Goal: Information Seeking & Learning: Learn about a topic

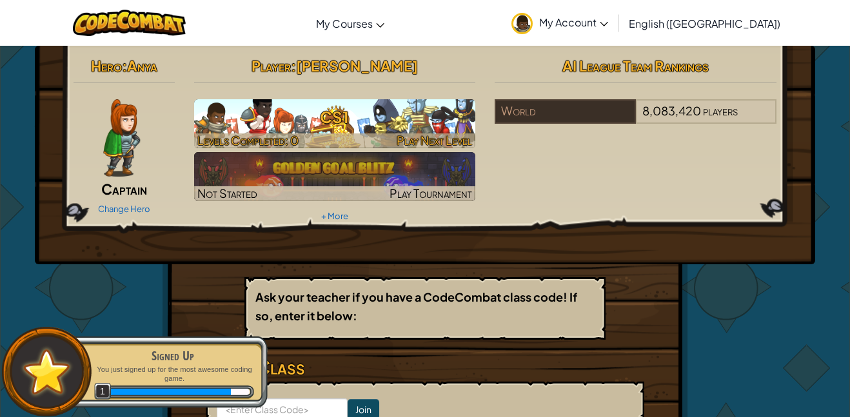
click at [453, 129] on h3 "CS1" at bounding box center [335, 117] width 282 height 29
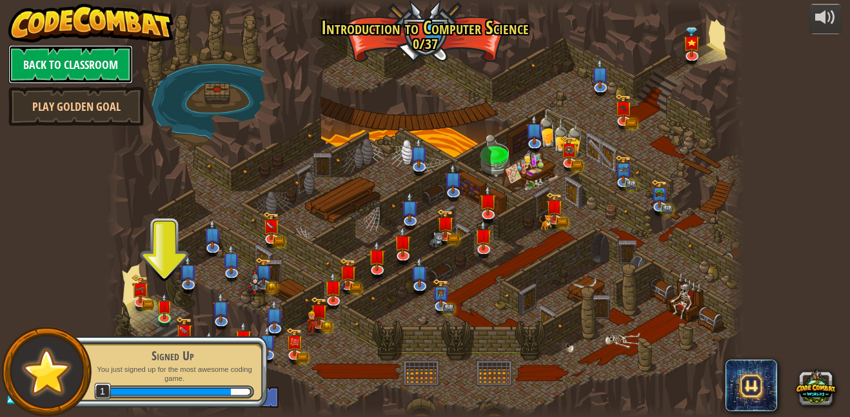
click at [110, 63] on link "Back to Classroom" at bounding box center [70, 64] width 124 height 39
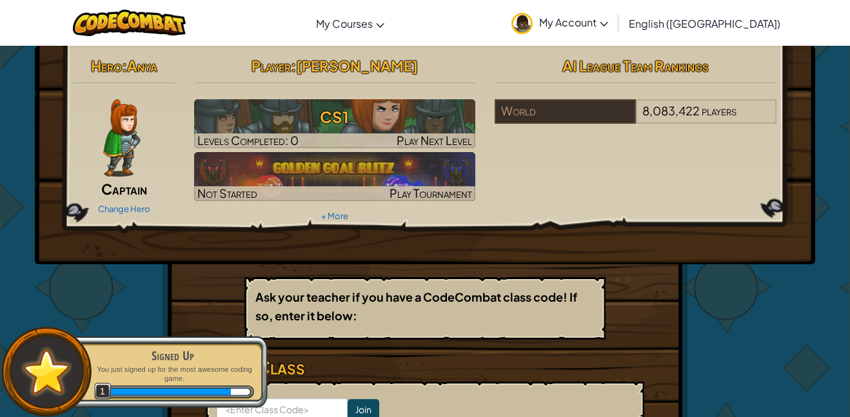
click at [137, 140] on img at bounding box center [121, 137] width 37 height 77
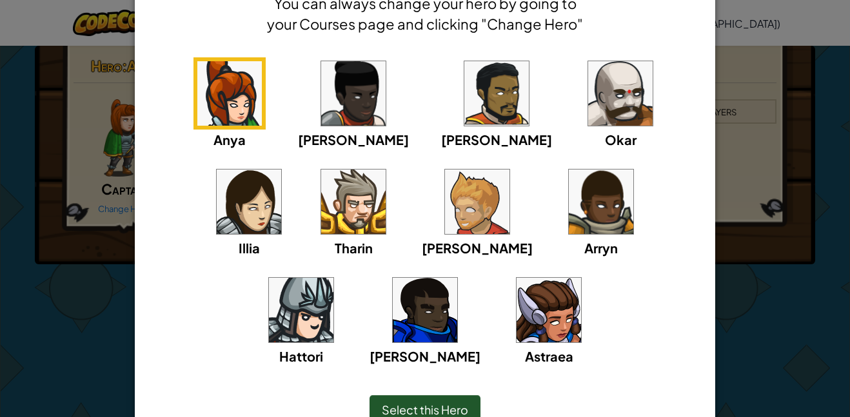
scroll to position [73, 0]
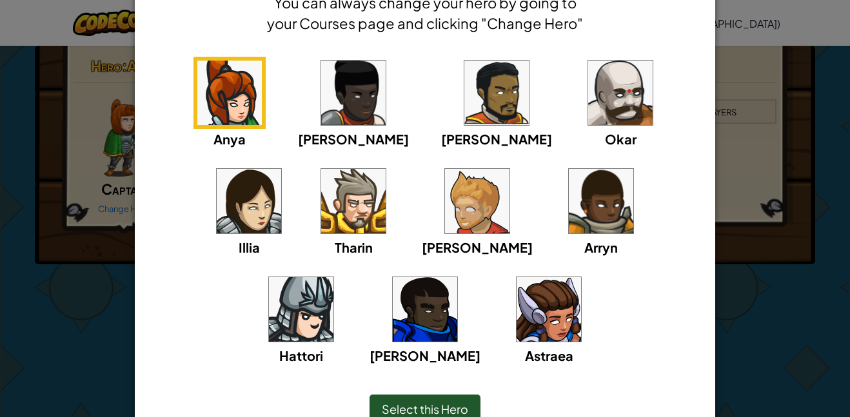
click at [569, 203] on img at bounding box center [601, 201] width 64 height 64
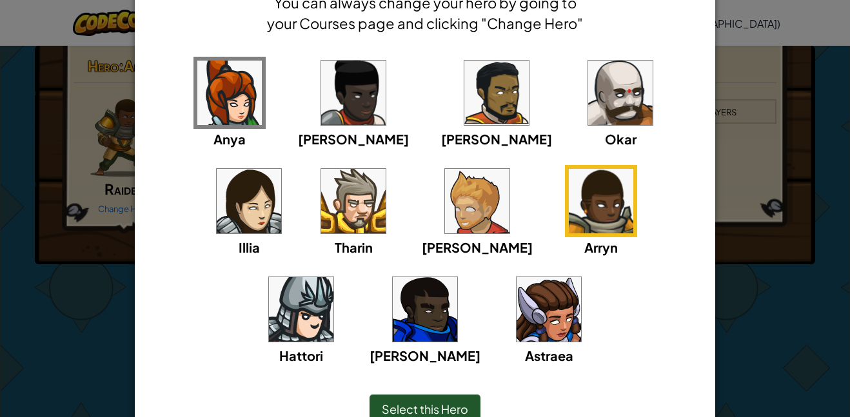
click at [414, 411] on span "Select this Hero" at bounding box center [425, 409] width 86 height 15
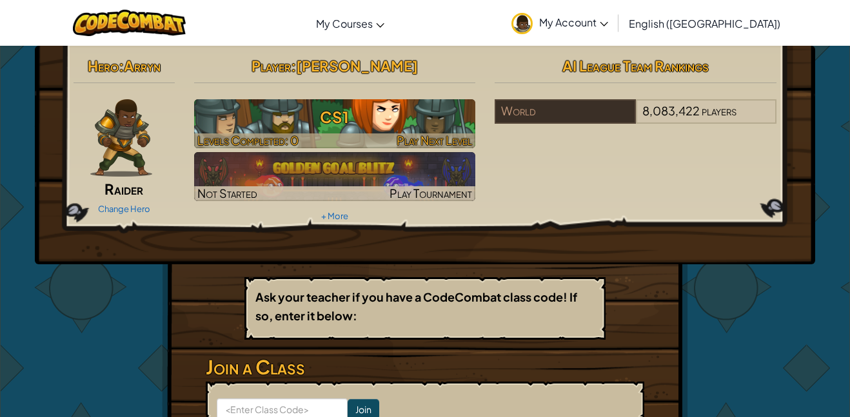
click at [295, 123] on h3 "CS1" at bounding box center [335, 117] width 282 height 29
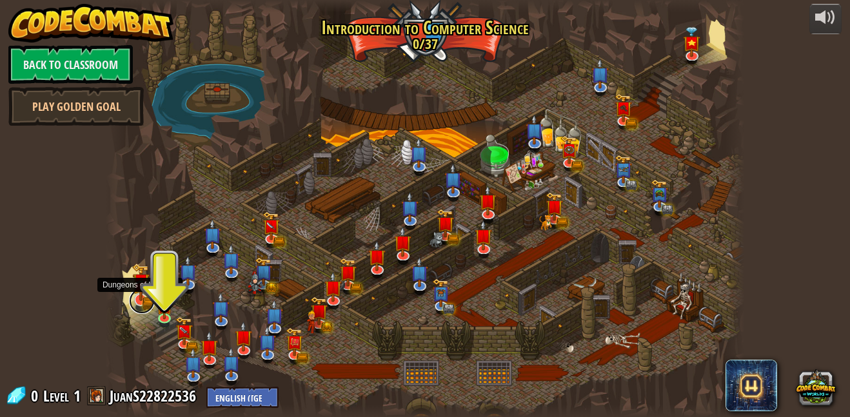
click at [142, 300] on link at bounding box center [142, 301] width 26 height 26
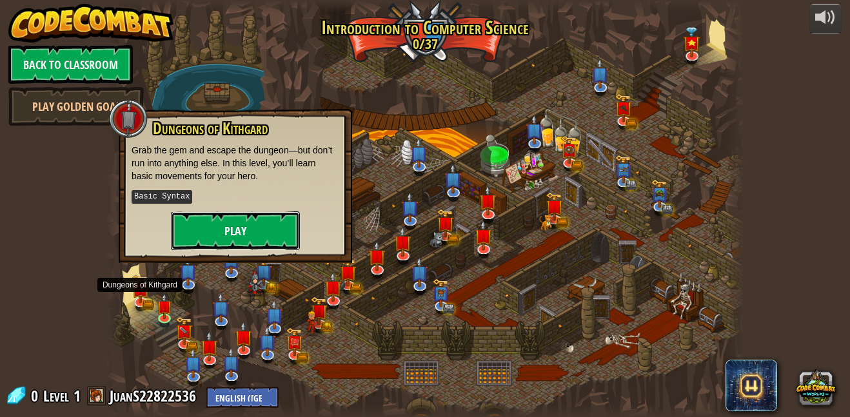
click at [224, 225] on button "Play" at bounding box center [235, 230] width 129 height 39
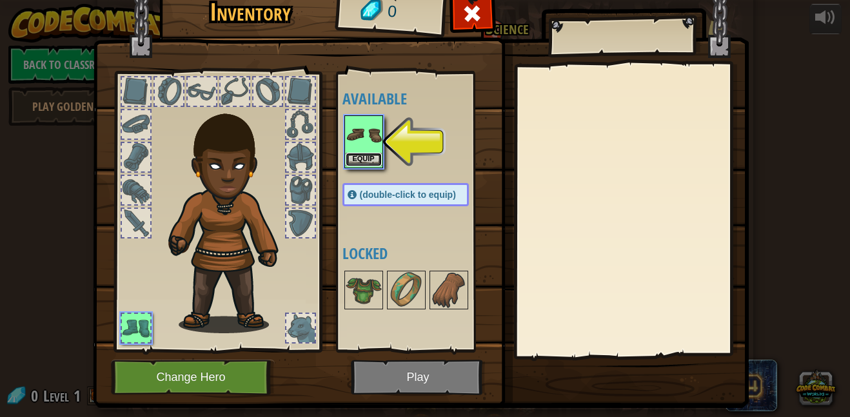
click at [348, 159] on button "Equip" at bounding box center [364, 160] width 36 height 14
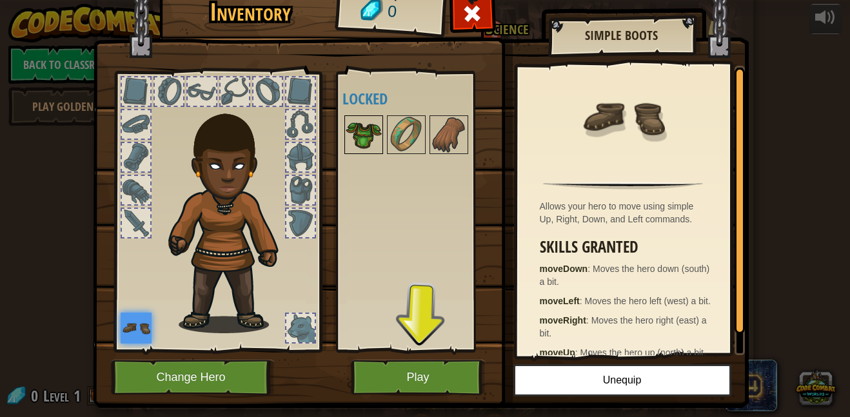
click at [351, 121] on img at bounding box center [364, 135] width 36 height 36
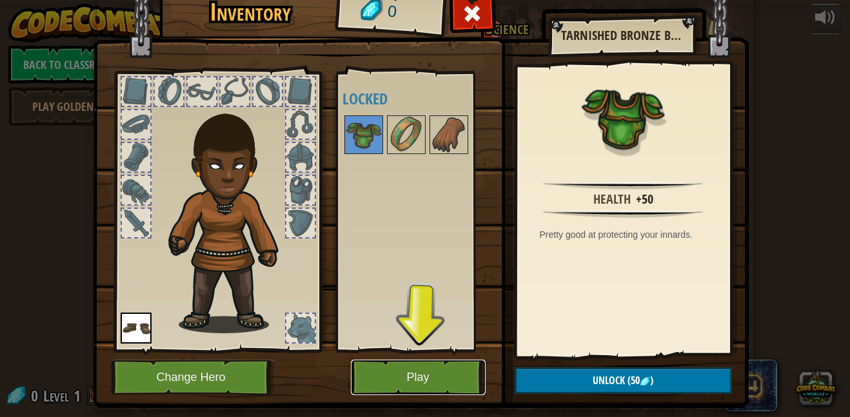
click at [407, 382] on button "Play" at bounding box center [418, 377] width 135 height 35
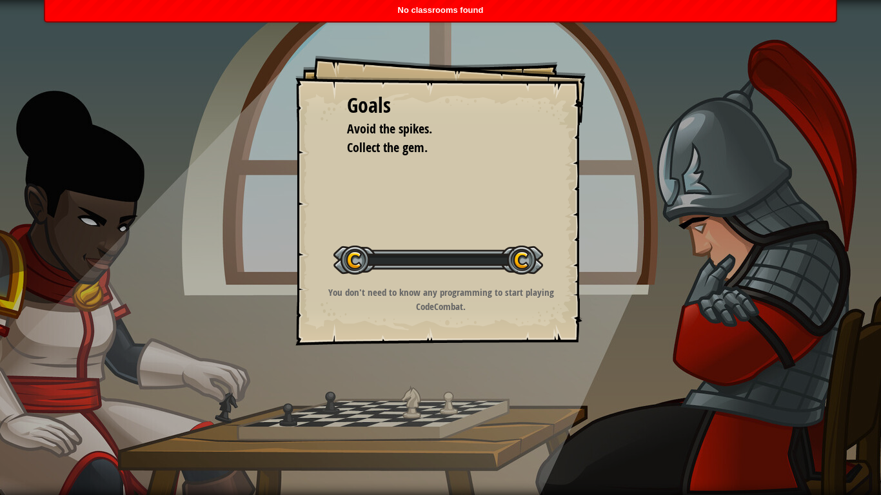
click at [422, 417] on div "Goals Avoid the spikes. Collect the gem. Start Level Error loading from server.…" at bounding box center [440, 247] width 881 height 495
click at [477, 286] on p "You don't need to know any programming to start playing CodeCombat." at bounding box center [440, 300] width 259 height 28
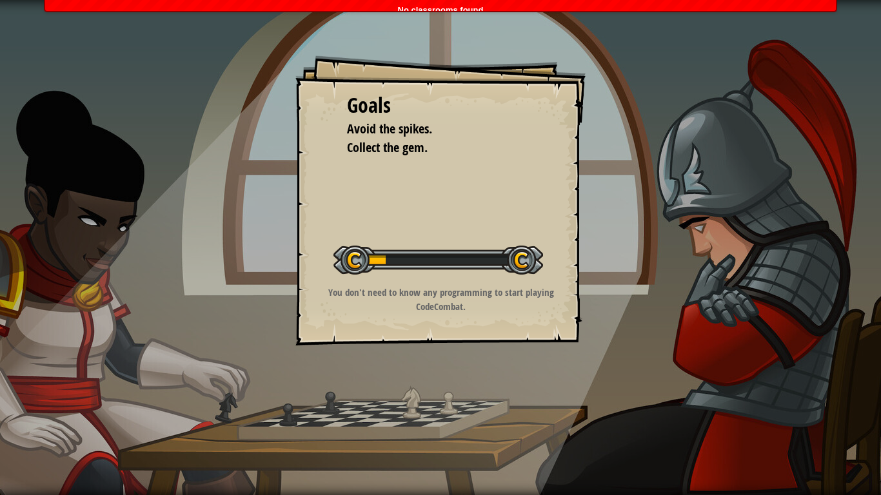
click at [392, 251] on div at bounding box center [438, 260] width 210 height 29
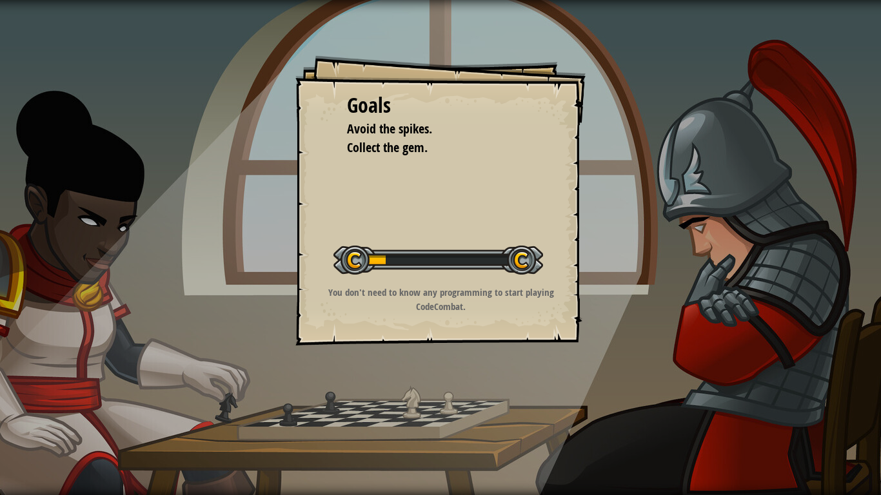
click at [358, 268] on div at bounding box center [438, 260] width 210 height 29
click at [377, 149] on span "Collect the gem." at bounding box center [387, 147] width 81 height 17
click at [515, 258] on div at bounding box center [438, 260] width 210 height 29
click at [513, 259] on div at bounding box center [438, 260] width 210 height 29
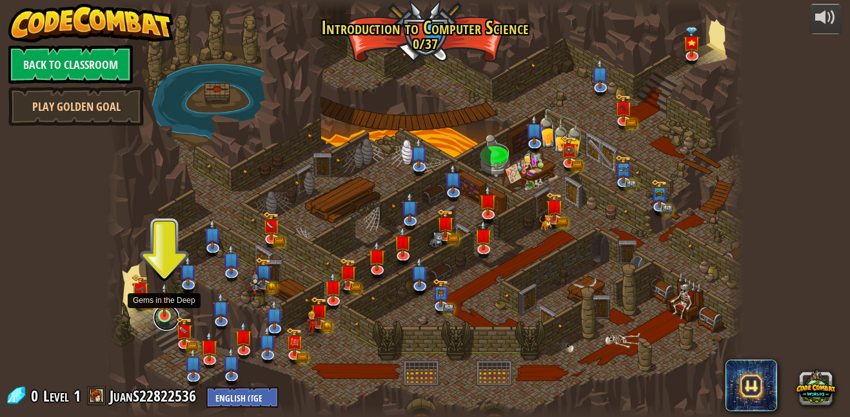
click at [166, 319] on link at bounding box center [166, 318] width 26 height 26
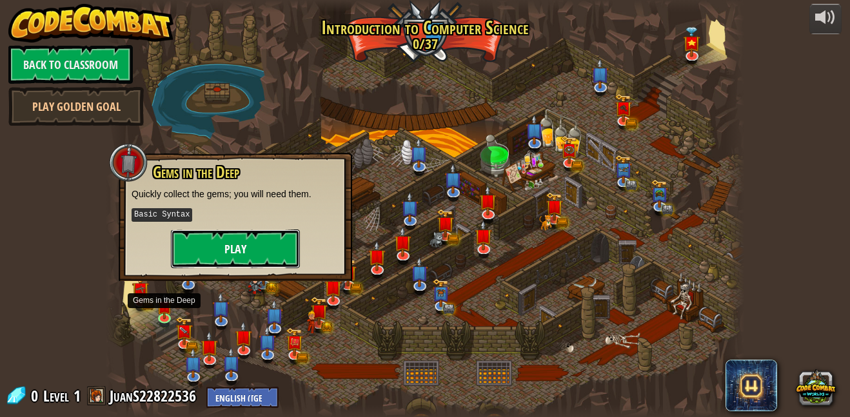
click at [237, 244] on button "Play" at bounding box center [235, 249] width 129 height 39
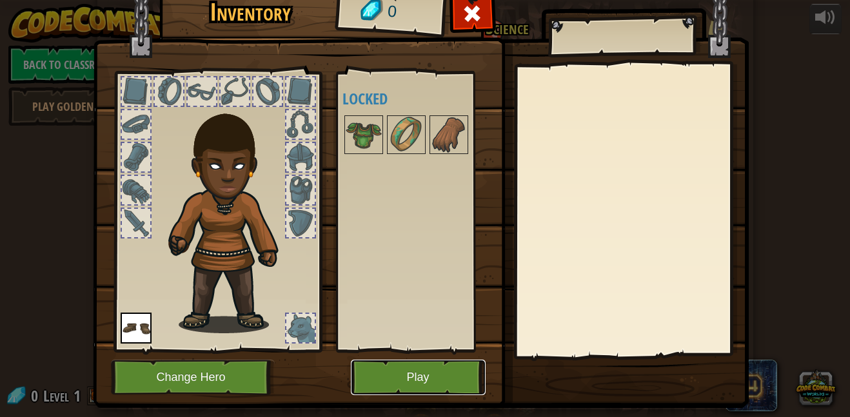
click at [373, 375] on button "Play" at bounding box center [418, 377] width 135 height 35
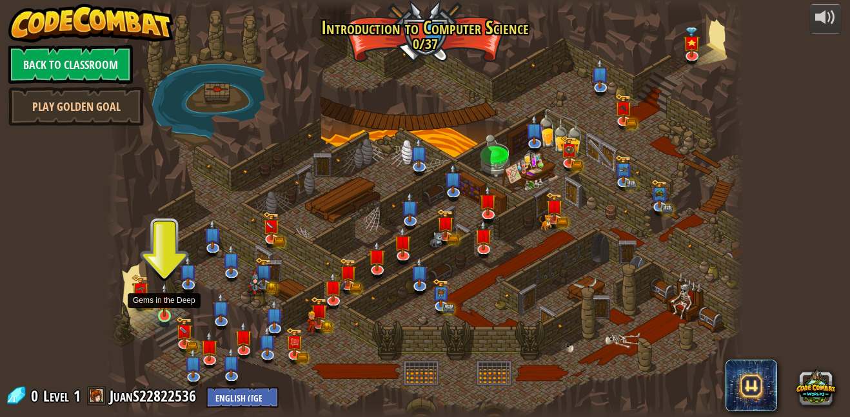
click at [162, 316] on img at bounding box center [164, 299] width 15 height 35
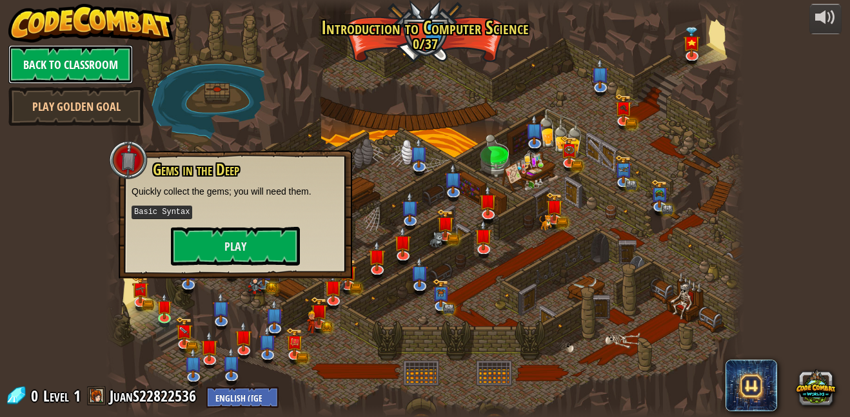
click at [97, 70] on link "Back to Classroom" at bounding box center [70, 64] width 124 height 39
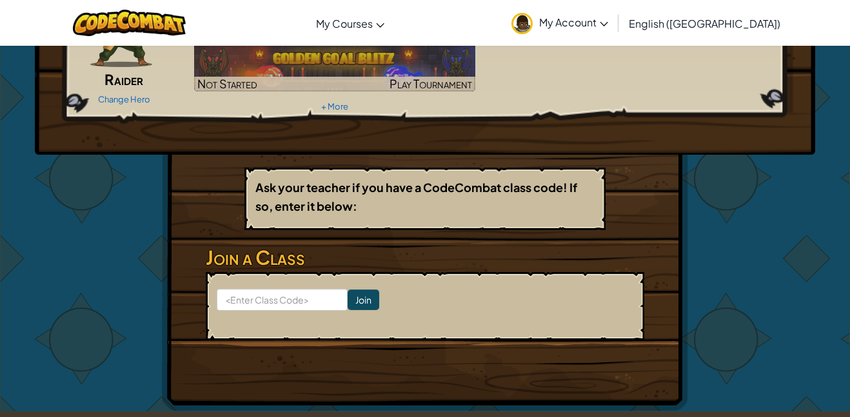
scroll to position [113, 0]
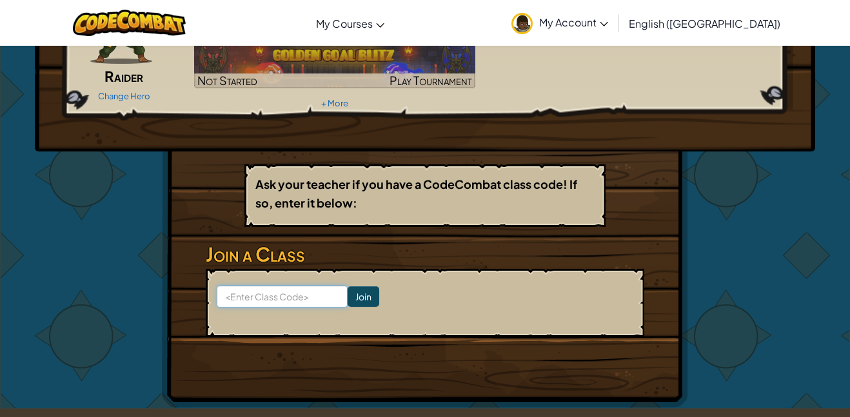
click at [272, 297] on input at bounding box center [282, 297] width 131 height 22
